Goal: Task Accomplishment & Management: Manage account settings

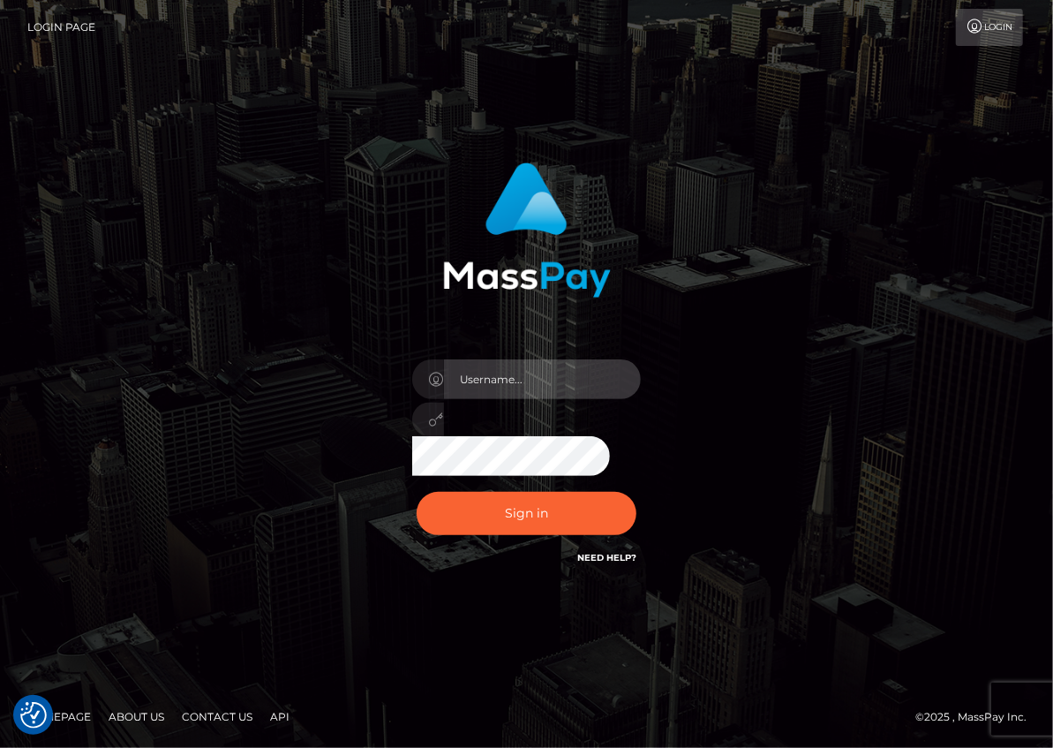
click at [509, 380] on input "text" at bounding box center [543, 379] width 198 height 40
type input "christianc.xcite"
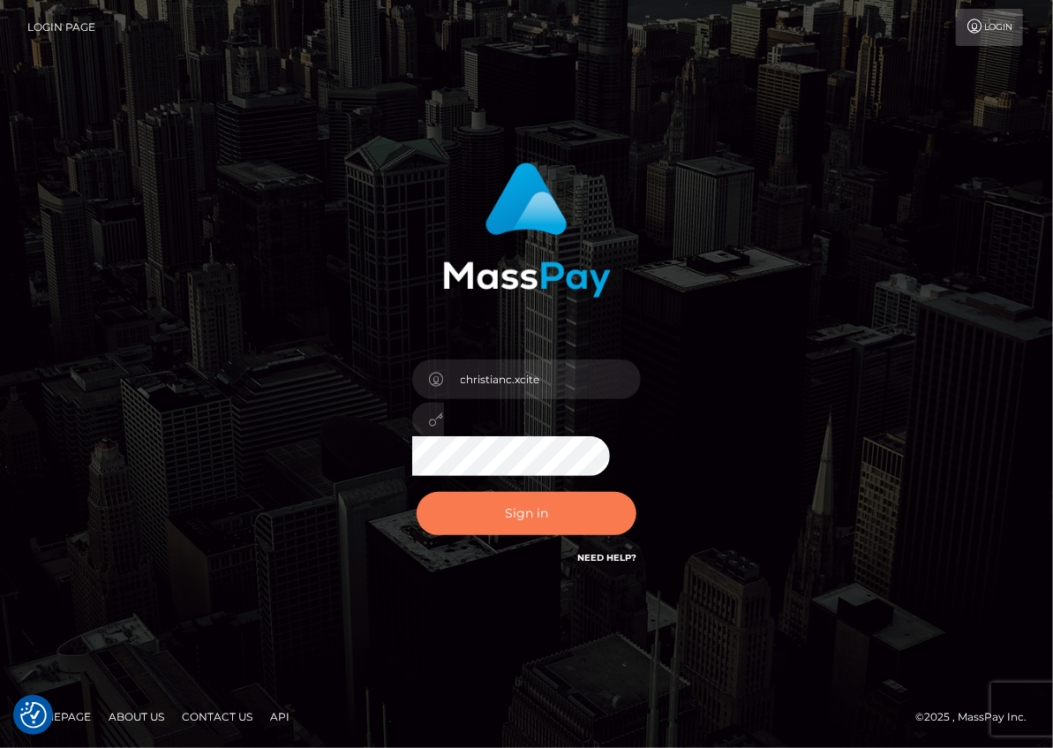
click at [528, 511] on button "Sign in" at bounding box center [527, 513] width 221 height 43
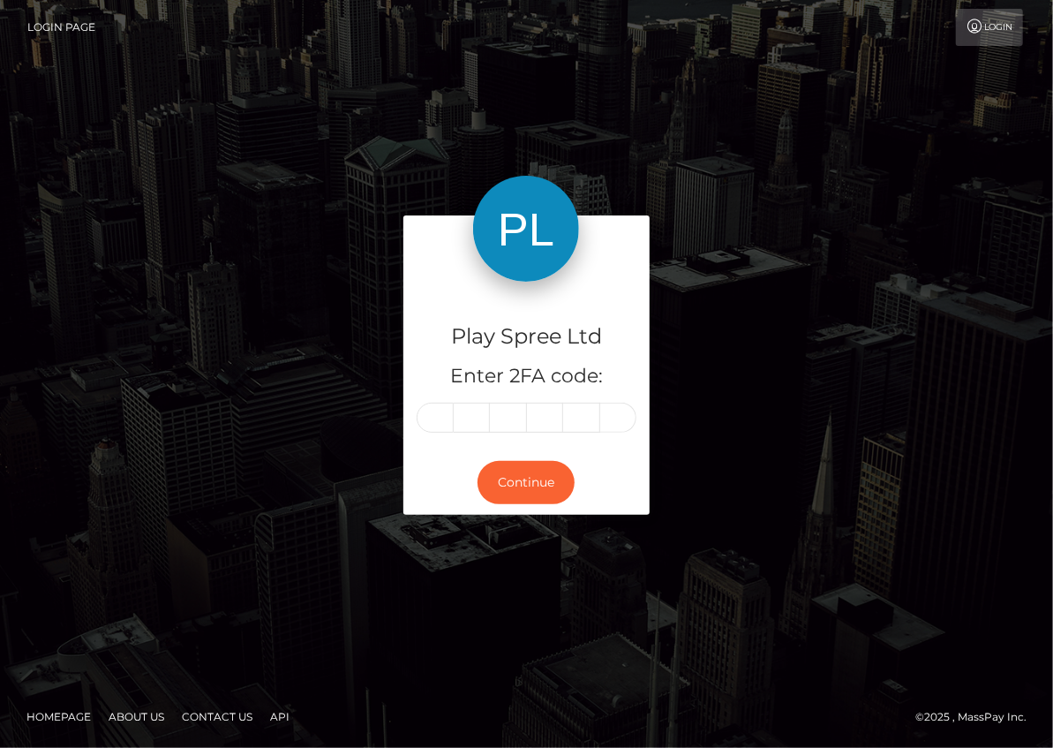
click at [444, 422] on input "text" at bounding box center [435, 417] width 37 height 30
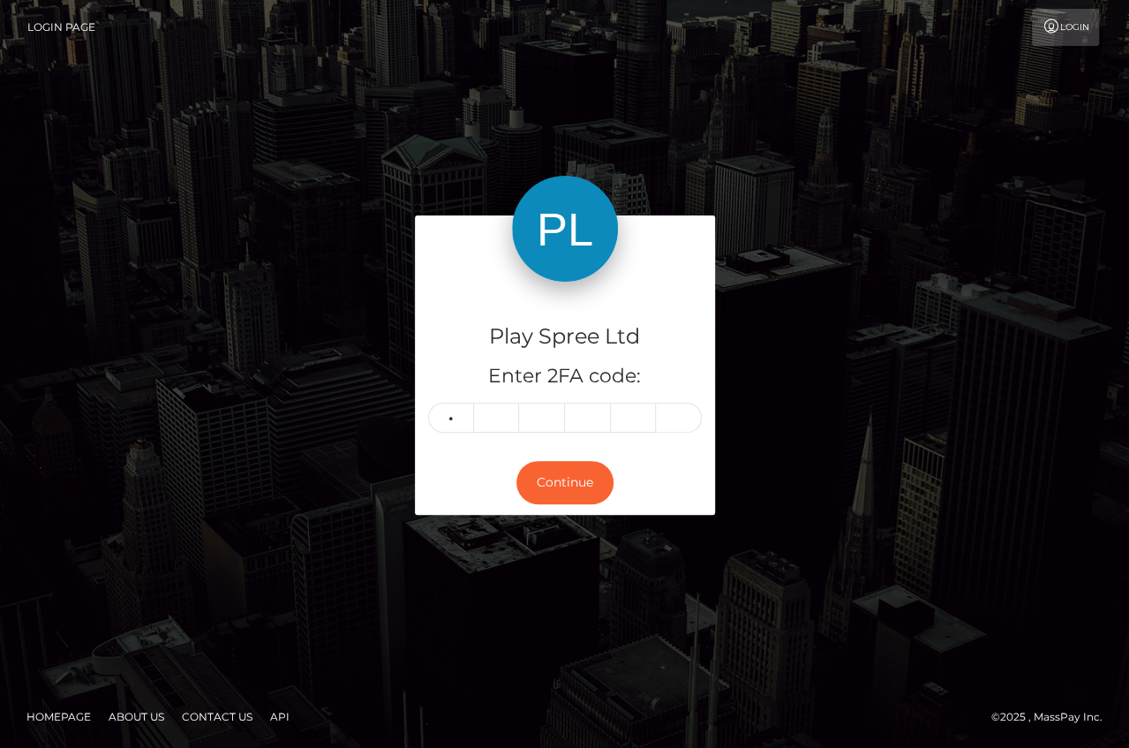
type input "7"
type input "9"
type input "8"
type input "1"
type input "6"
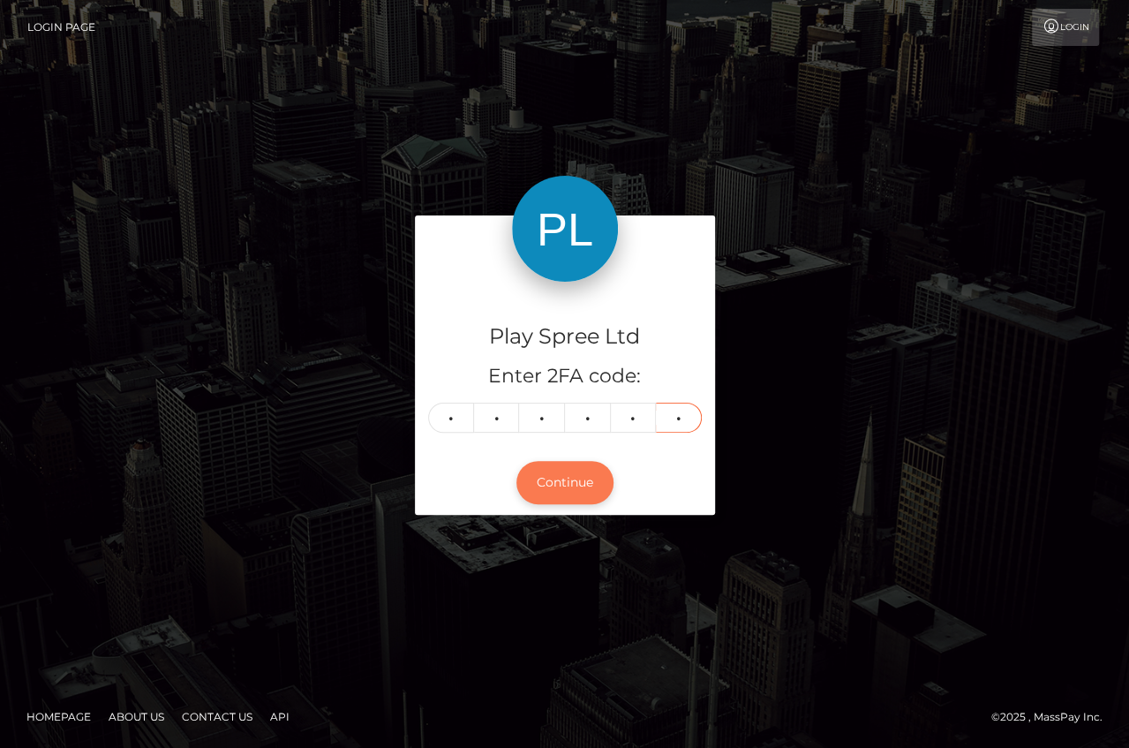
type input "0"
click at [558, 477] on button "Continue" at bounding box center [564, 482] width 97 height 43
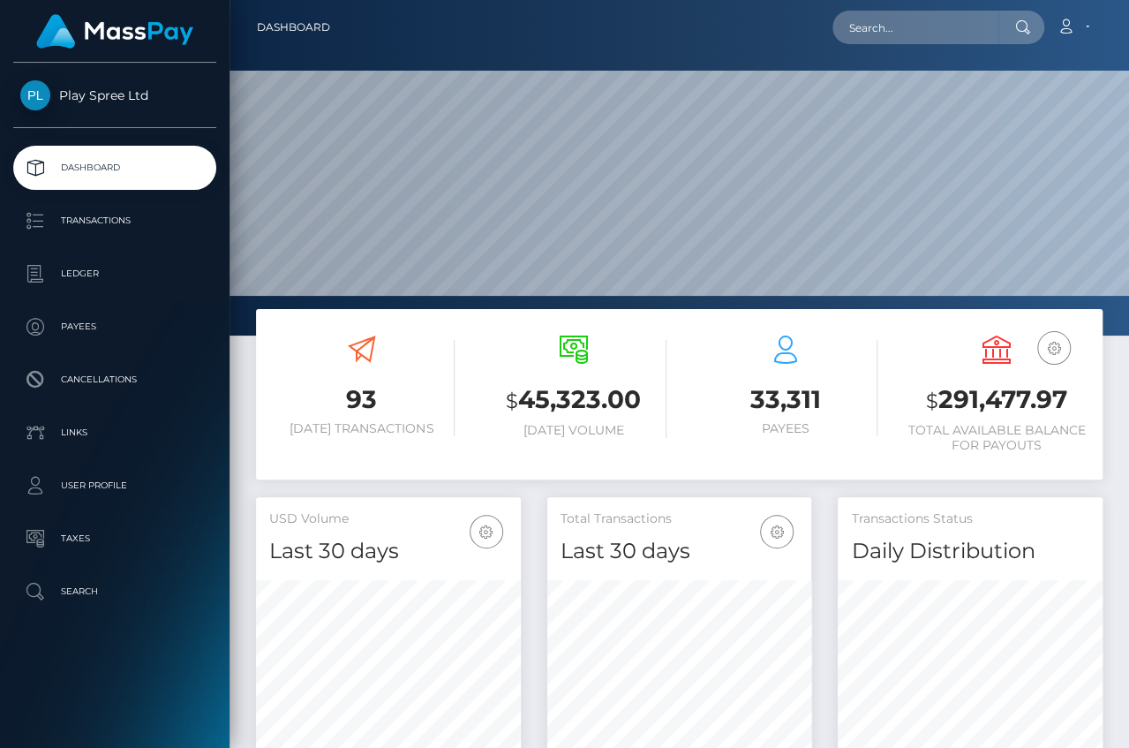
scroll to position [312, 265]
click at [978, 398] on h3 "$ 291,477.97" at bounding box center [996, 400] width 185 height 36
click at [978, 397] on h3 "$ 291,477.97" at bounding box center [996, 400] width 185 height 36
copy div "$ 291,477.97"
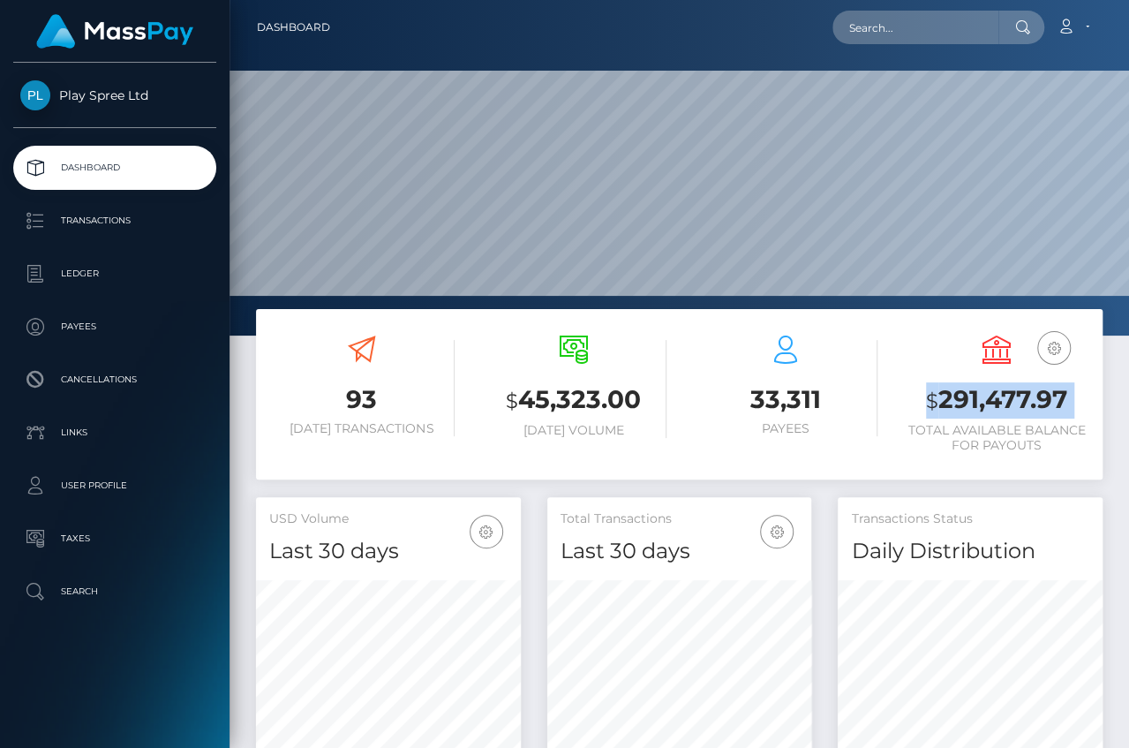
copy div "$ 291,477.97"
click at [1122, 696] on div "93 [DATE] Transactions $ 45,323.00 [DATE] Volume $" at bounding box center [678, 628] width 899 height 639
